Goal: Find specific page/section: Find specific page/section

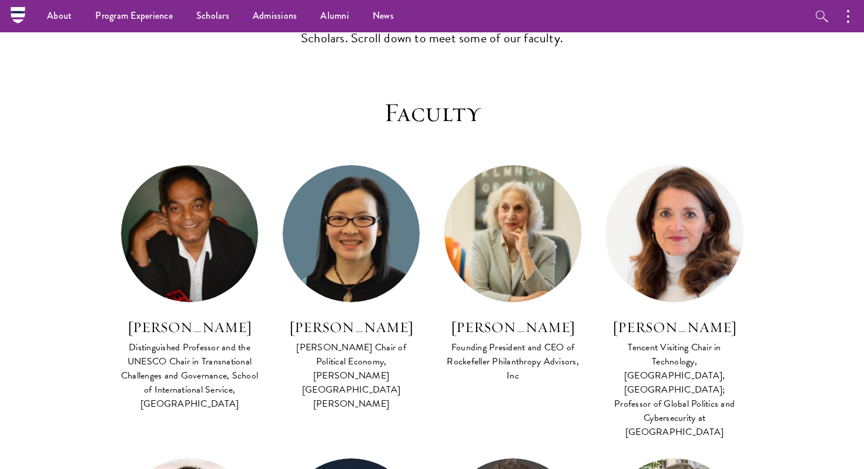
scroll to position [329, 0]
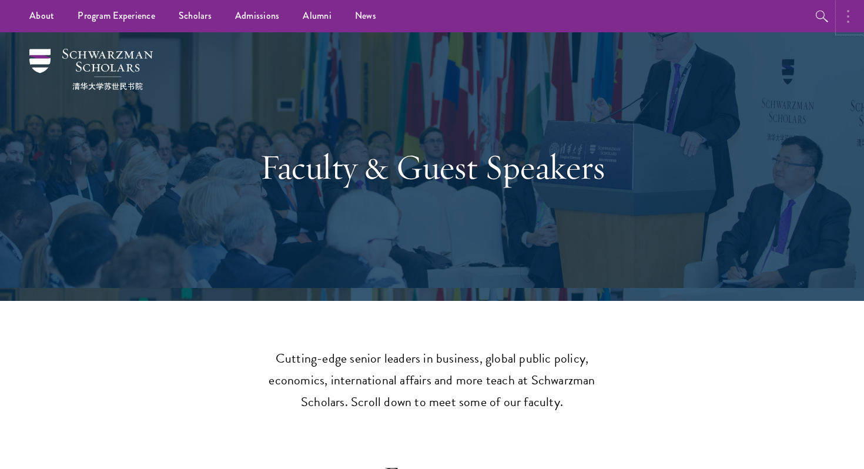
click at [846, 18] on button "button" at bounding box center [851, 16] width 26 height 32
click at [727, 15] on button "button" at bounding box center [725, 16] width 26 height 32
click at [152, 361] on header "Cutting-edge senior leaders in business, global public policy, economics, inter…" at bounding box center [432, 380] width 864 height 65
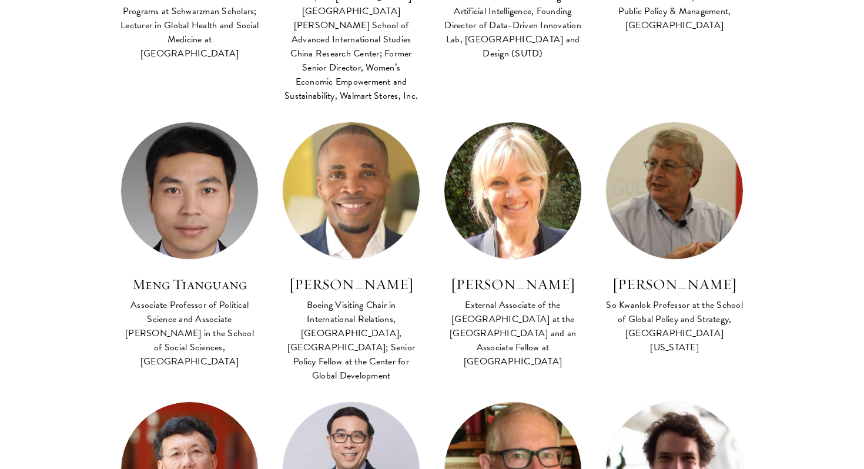
scroll to position [2479, 0]
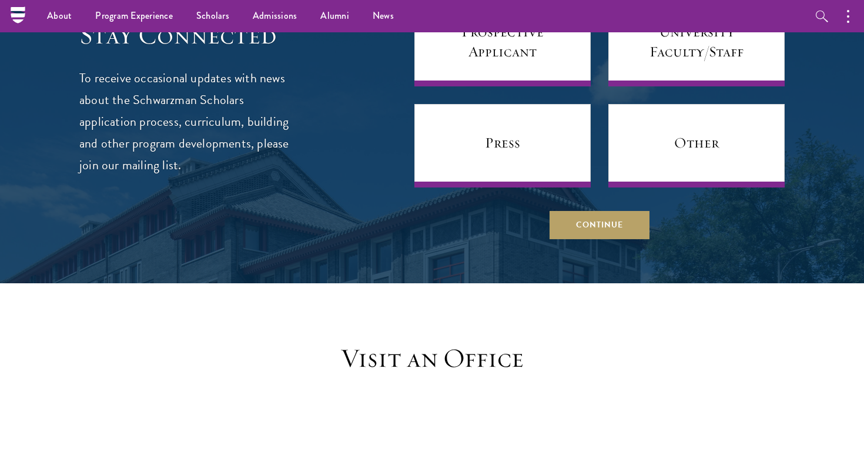
scroll to position [736, 0]
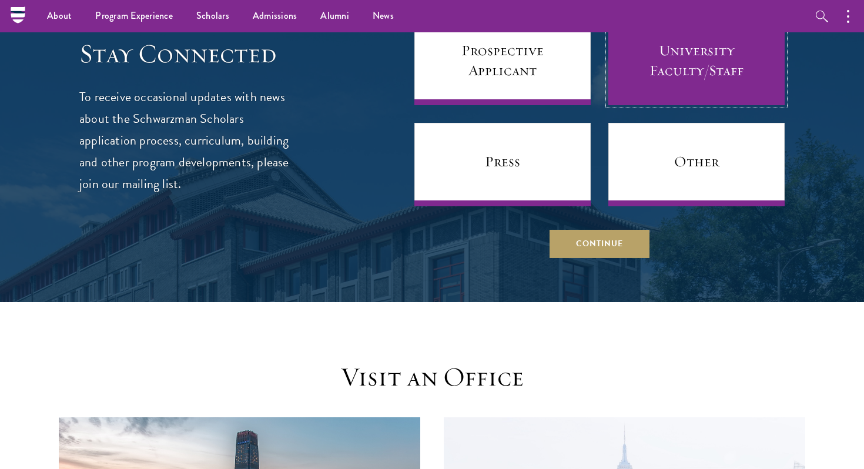
click at [719, 83] on link "University Faculty/Staff" at bounding box center [697, 63] width 176 height 83
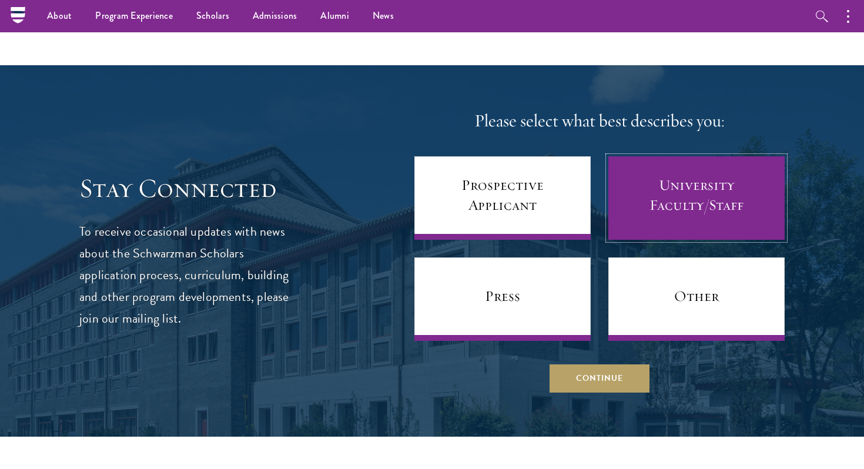
scroll to position [592, 0]
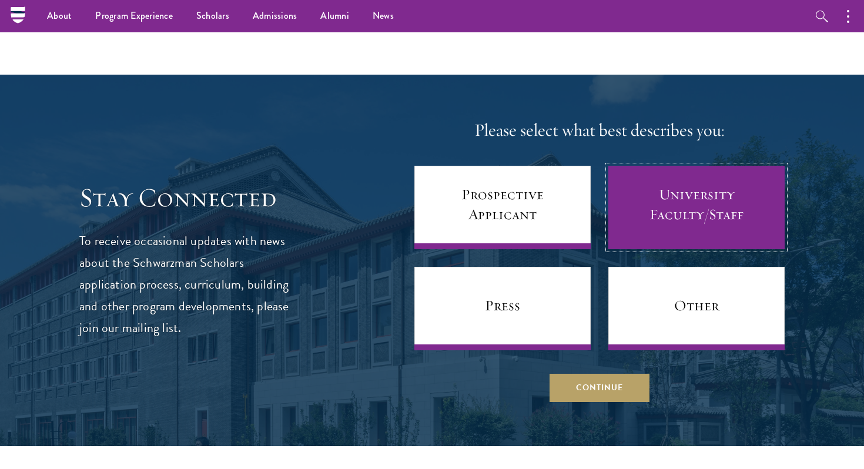
click at [714, 191] on link "University Faculty/Staff" at bounding box center [697, 207] width 176 height 83
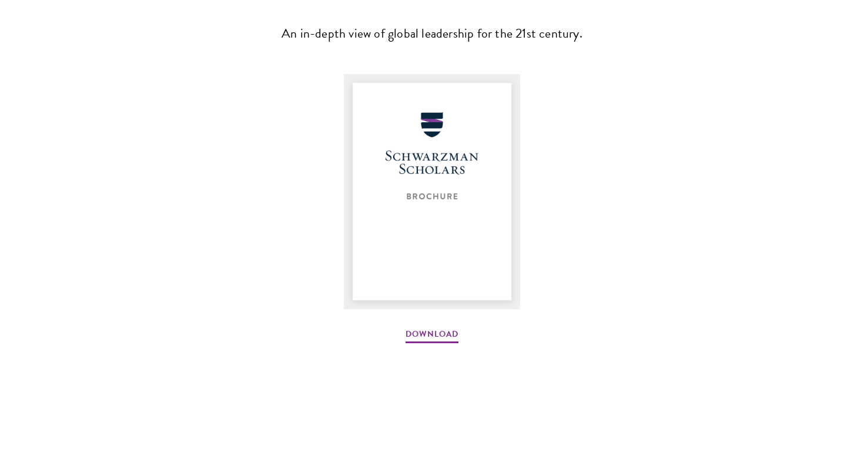
scroll to position [1891, 0]
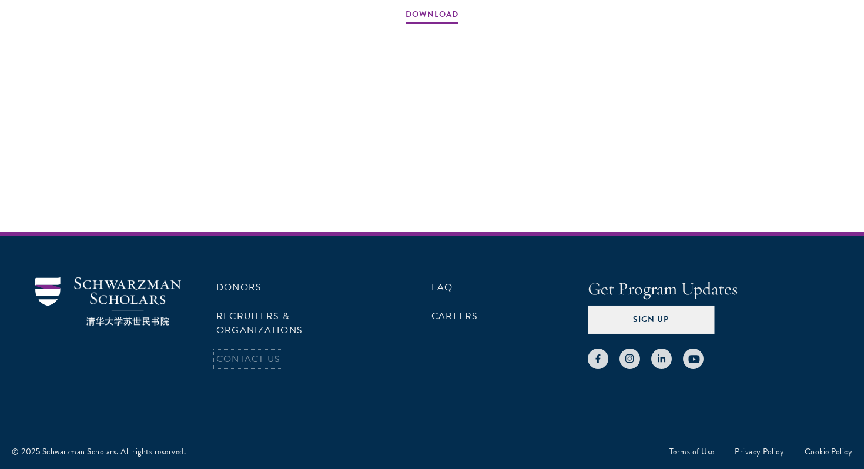
click at [261, 352] on link "Contact Us" at bounding box center [248, 359] width 64 height 14
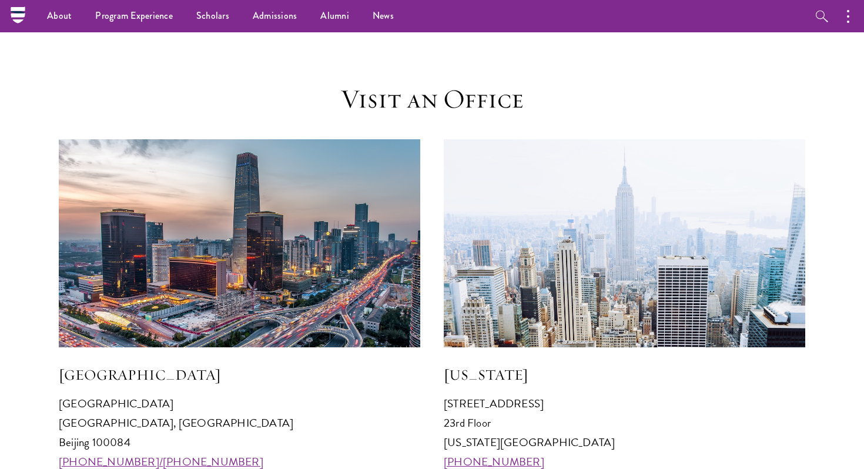
scroll to position [308, 0]
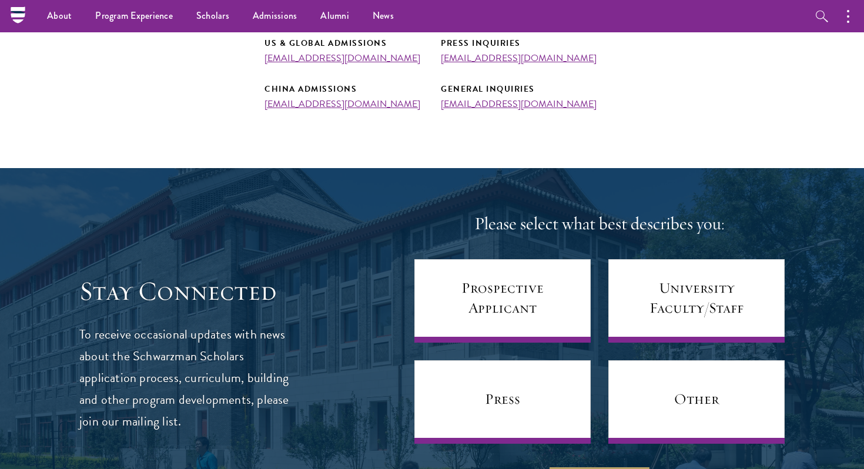
scroll to position [462, 0]
